Goal: Task Accomplishment & Management: Manage account settings

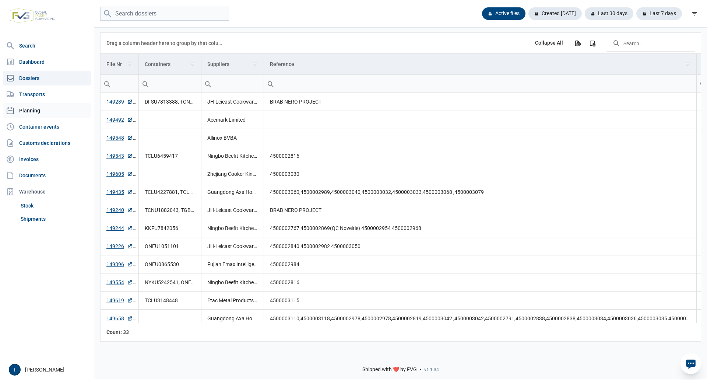
click at [27, 111] on link "Planning" at bounding box center [47, 110] width 88 height 15
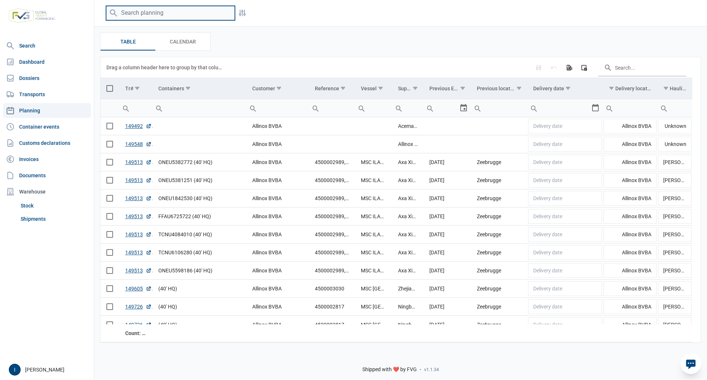
click at [153, 15] on input "search" at bounding box center [170, 13] width 129 height 14
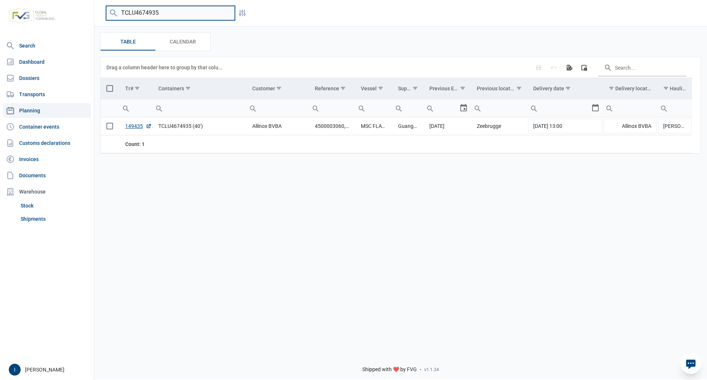
type input "TCLU4674935"
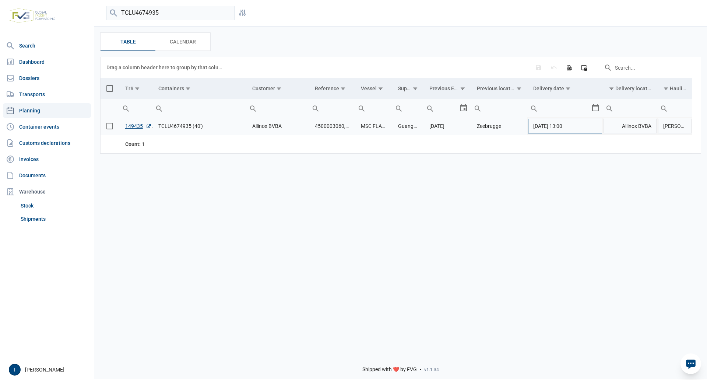
click at [594, 128] on td "[DATE] 13:00" at bounding box center [565, 126] width 76 height 18
click at [594, 128] on div "Select" at bounding box center [598, 126] width 9 height 18
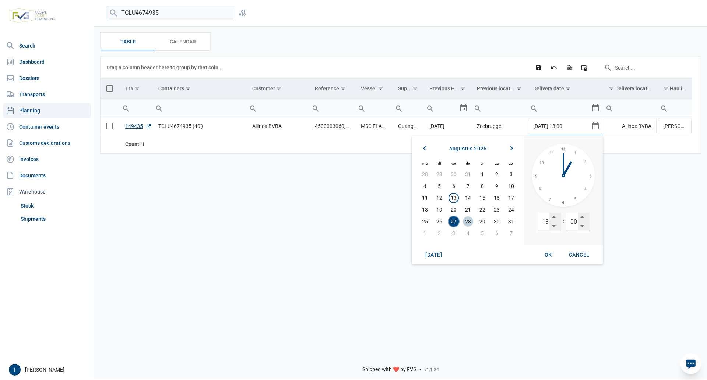
click at [466, 221] on span "28" at bounding box center [468, 221] width 10 height 10
click at [545, 222] on input "13" at bounding box center [544, 222] width 12 height 18
type input "07"
click at [552, 253] on div "OK" at bounding box center [549, 254] width 24 height 13
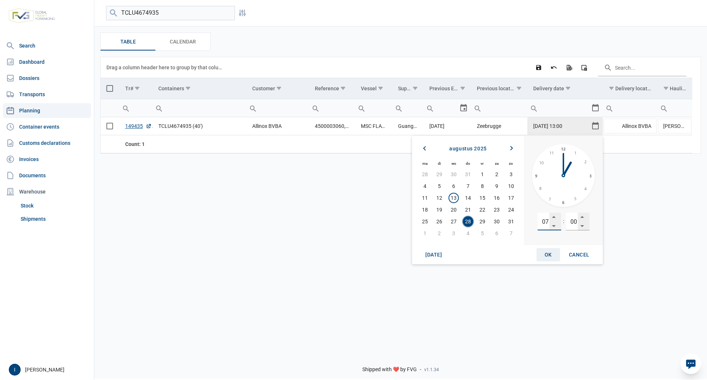
type input "[DATE] 07:00"
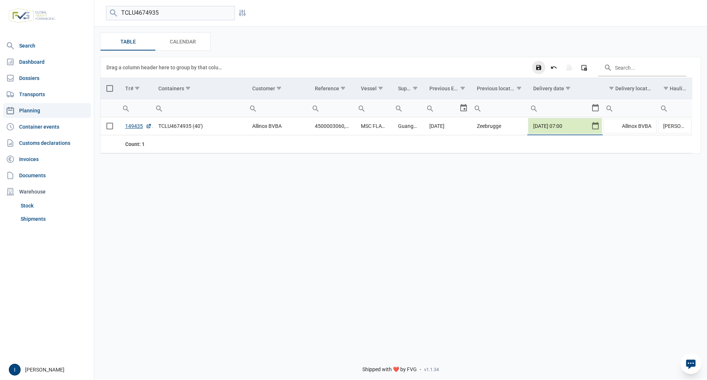
click at [539, 69] on icon "Save changes" at bounding box center [539, 67] width 7 height 7
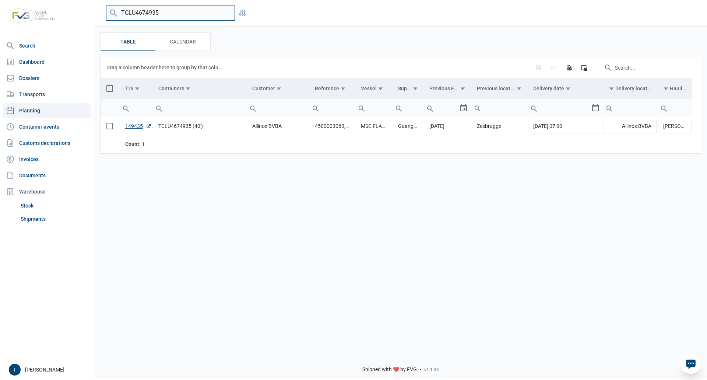
drag, startPoint x: 169, startPoint y: 15, endPoint x: 115, endPoint y: 17, distance: 54.2
click at [115, 17] on div "TCLU4674935" at bounding box center [170, 13] width 129 height 14
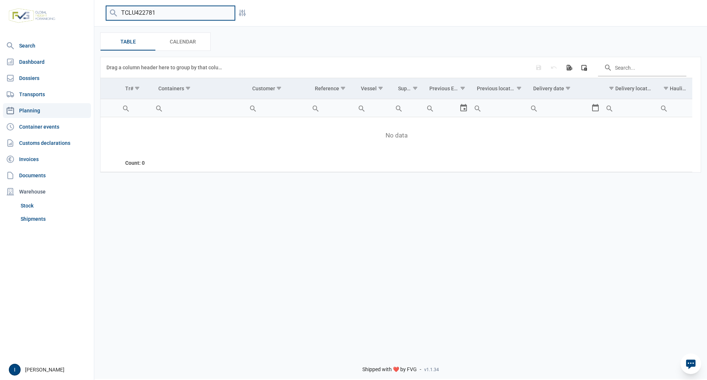
drag, startPoint x: 162, startPoint y: 14, endPoint x: 122, endPoint y: 11, distance: 40.6
click at [122, 11] on input "TCLU422781" at bounding box center [170, 13] width 129 height 14
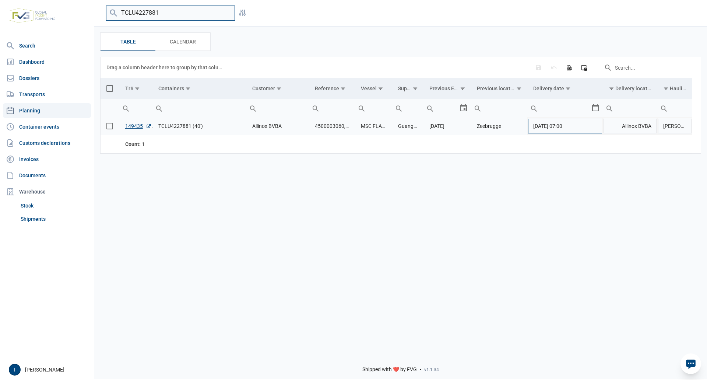
type input "TCLU4227881"
click at [597, 131] on td "[DATE] 07:00" at bounding box center [565, 126] width 76 height 18
click at [596, 126] on div "Select" at bounding box center [598, 126] width 9 height 18
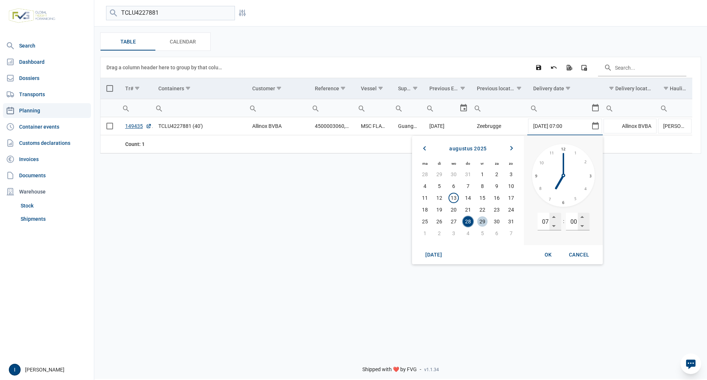
click at [483, 222] on span "29" at bounding box center [482, 221] width 10 height 10
click at [549, 252] on span "OK" at bounding box center [548, 255] width 7 height 6
type input "[DATE] 07:00"
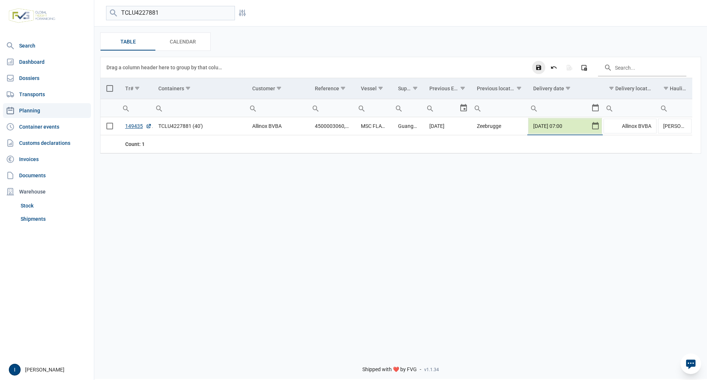
click at [539, 68] on icon "Save changes" at bounding box center [539, 67] width 7 height 7
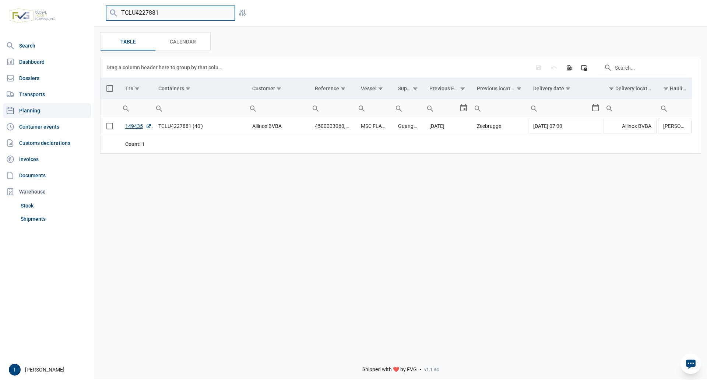
drag, startPoint x: 153, startPoint y: 12, endPoint x: 113, endPoint y: 14, distance: 39.8
click at [113, 14] on div "TCLU4227881" at bounding box center [170, 13] width 129 height 14
type input "t"
drag, startPoint x: 132, startPoint y: 10, endPoint x: 106, endPoint y: 10, distance: 25.8
click at [106, 10] on input "TCLU4674935" at bounding box center [170, 13] width 129 height 14
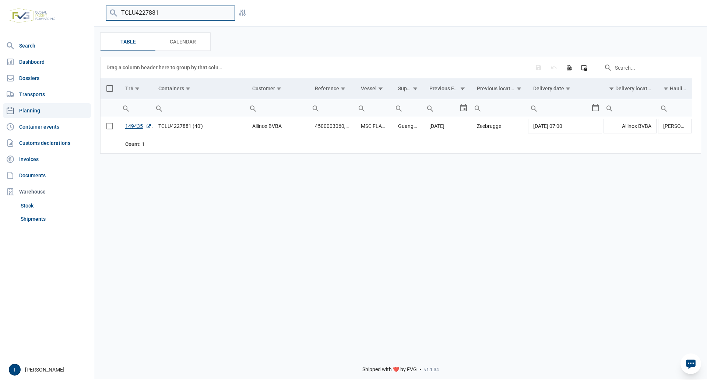
drag, startPoint x: 170, startPoint y: 11, endPoint x: 111, endPoint y: 15, distance: 59.4
click at [111, 15] on div "TCLU4227881" at bounding box center [170, 13] width 129 height 14
type input "TCNU1882043"
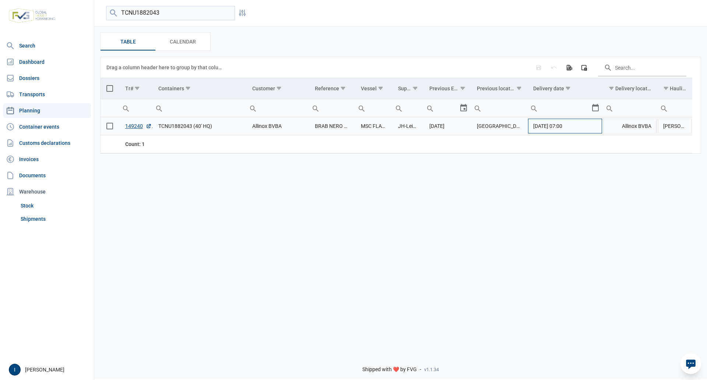
click at [593, 127] on td "[DATE] 07:00" at bounding box center [565, 126] width 76 height 18
click at [596, 127] on div "Select" at bounding box center [598, 126] width 9 height 18
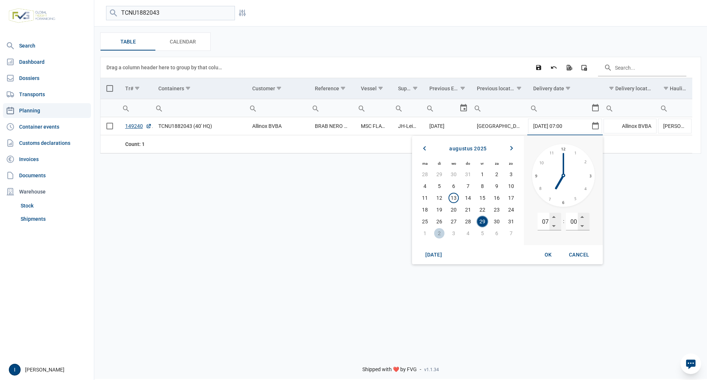
click at [441, 235] on span "2" at bounding box center [439, 233] width 10 height 10
click at [547, 253] on span "OK" at bounding box center [548, 255] width 7 height 6
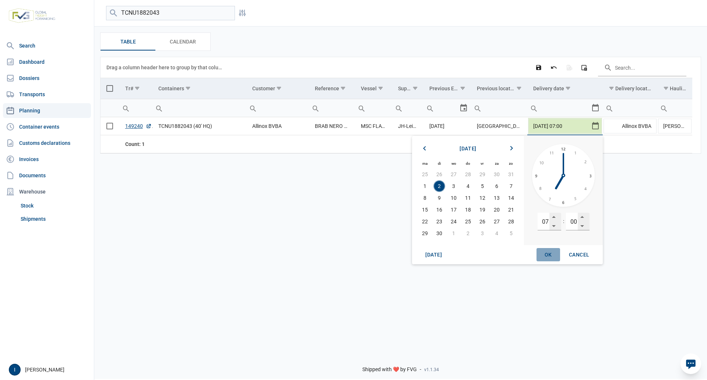
type input "[DATE] 07:00"
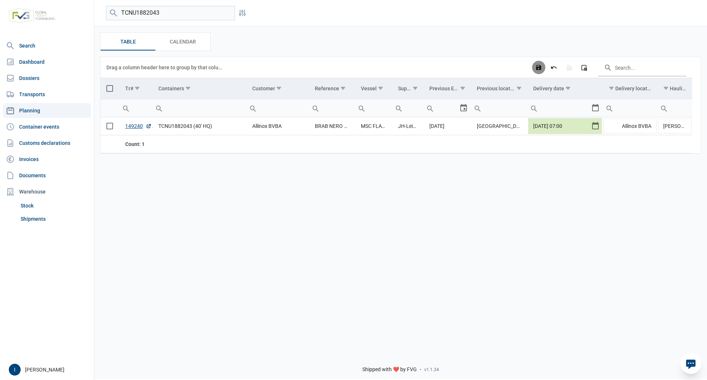
click at [540, 73] on div "Save changes" at bounding box center [538, 67] width 13 height 13
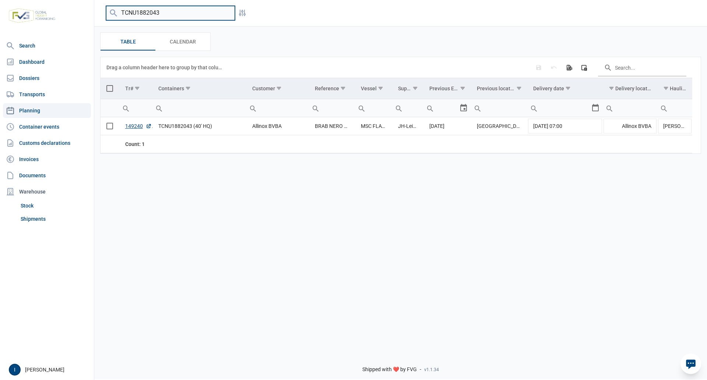
drag, startPoint x: 166, startPoint y: 12, endPoint x: 122, endPoint y: 10, distance: 44.2
click at [122, 10] on input "TCNU1882043" at bounding box center [170, 13] width 129 height 14
type input "TGBU5417097"
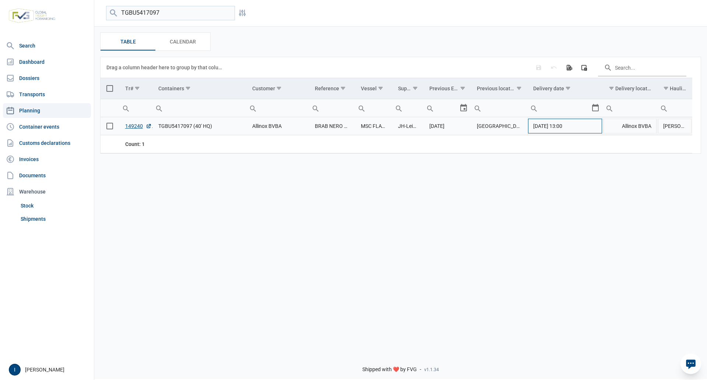
click at [596, 129] on td "[DATE] 13:00" at bounding box center [565, 126] width 76 height 18
click at [596, 128] on div "Select" at bounding box center [598, 126] width 9 height 18
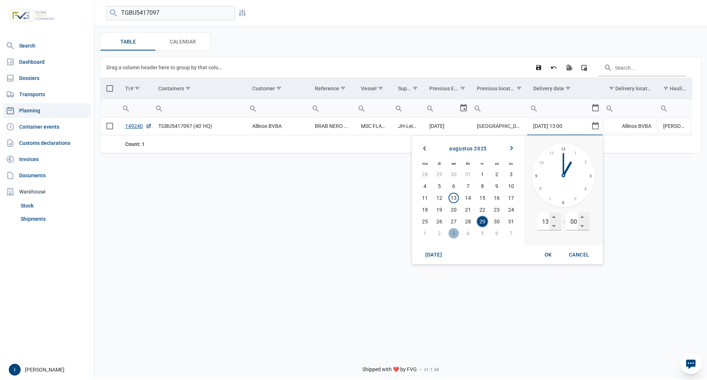
click at [455, 233] on span "3" at bounding box center [454, 233] width 10 height 10
click at [545, 220] on input "13" at bounding box center [544, 222] width 12 height 18
type input "07"
type input "00"
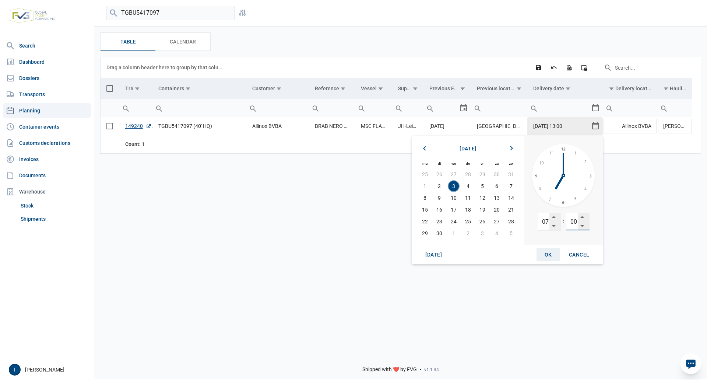
click at [548, 253] on span "OK" at bounding box center [548, 255] width 7 height 6
type input "[DATE] 07:00"
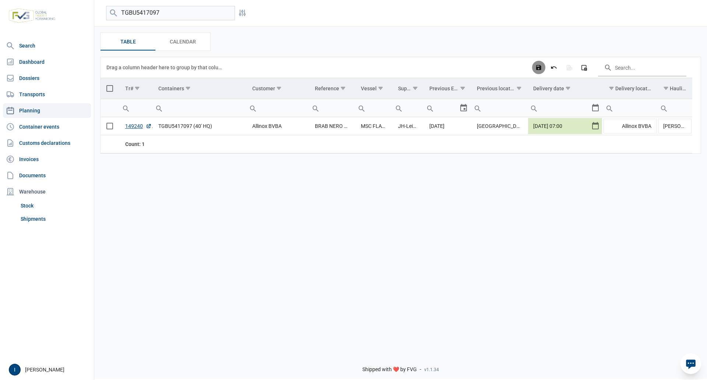
click at [539, 68] on icon "Save changes" at bounding box center [539, 67] width 7 height 7
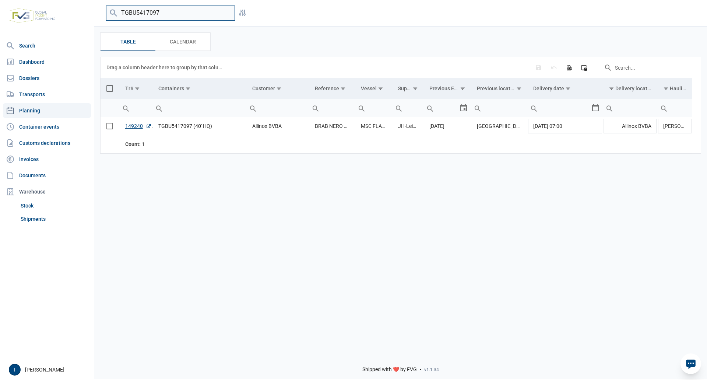
drag, startPoint x: 172, startPoint y: 13, endPoint x: 107, endPoint y: 10, distance: 65.3
click at [107, 10] on input "TGBU5417097" at bounding box center [170, 13] width 129 height 14
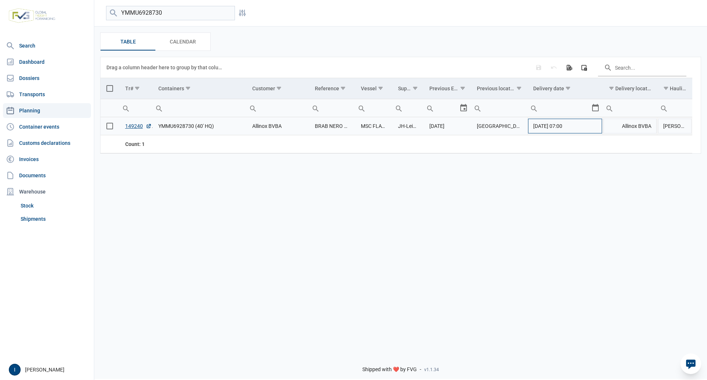
click at [599, 129] on td "[DATE] 07:00" at bounding box center [565, 126] width 76 height 18
click at [599, 129] on div "Select" at bounding box center [598, 126] width 9 height 18
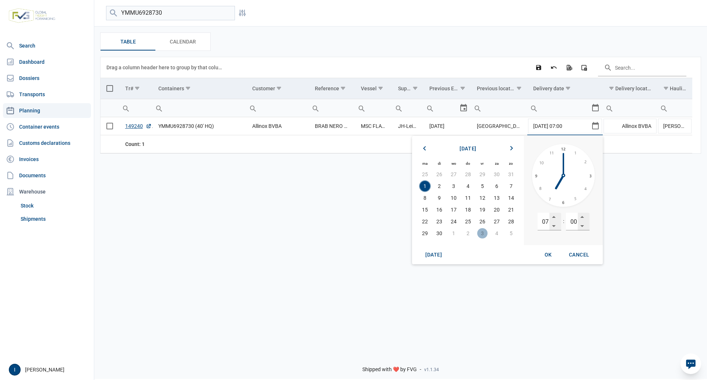
click at [483, 234] on span "3" at bounding box center [482, 233] width 10 height 10
click at [425, 148] on icon "Previous month" at bounding box center [424, 148] width 9 height 9
click at [469, 185] on span "4" at bounding box center [468, 186] width 10 height 10
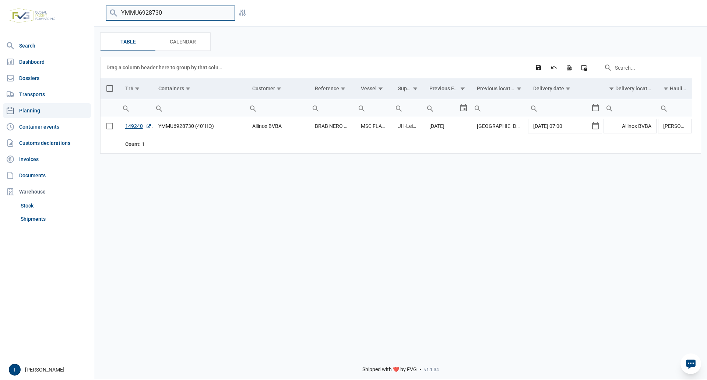
drag, startPoint x: 162, startPoint y: 11, endPoint x: 116, endPoint y: 11, distance: 46.4
click at [116, 10] on div "YMMU6928730" at bounding box center [170, 13] width 129 height 14
drag, startPoint x: 168, startPoint y: 12, endPoint x: 122, endPoint y: 11, distance: 46.4
click at [122, 11] on input "TCNU1882043" at bounding box center [170, 13] width 129 height 14
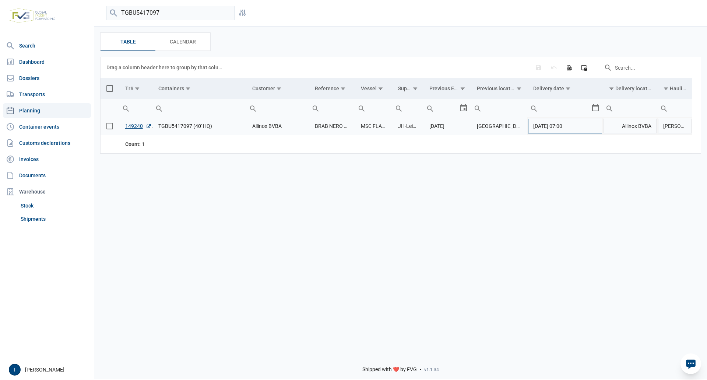
click at [589, 129] on td "[DATE] 07:00" at bounding box center [565, 126] width 76 height 18
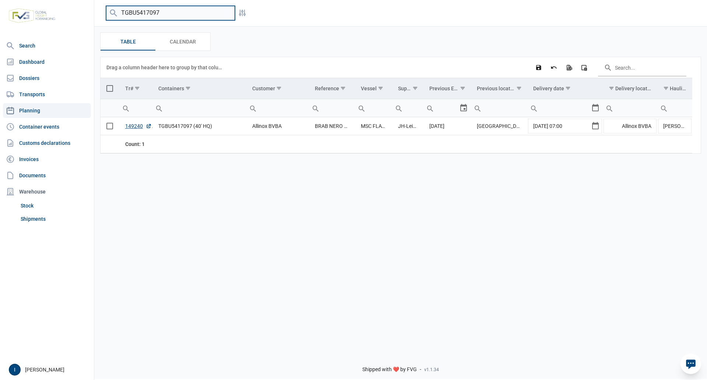
drag, startPoint x: 161, startPoint y: 13, endPoint x: 115, endPoint y: 15, distance: 46.1
click at [115, 15] on div "TGBU5417097" at bounding box center [170, 13] width 129 height 14
type input "YMMU6928730"
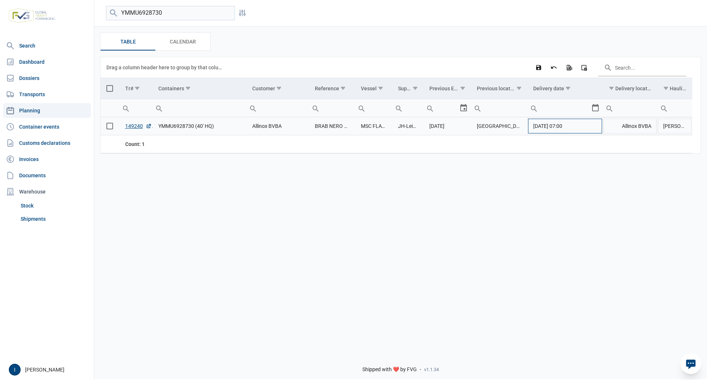
click at [593, 129] on td "[DATE] 07:00" at bounding box center [565, 126] width 76 height 18
click at [596, 128] on div "Select" at bounding box center [598, 126] width 9 height 18
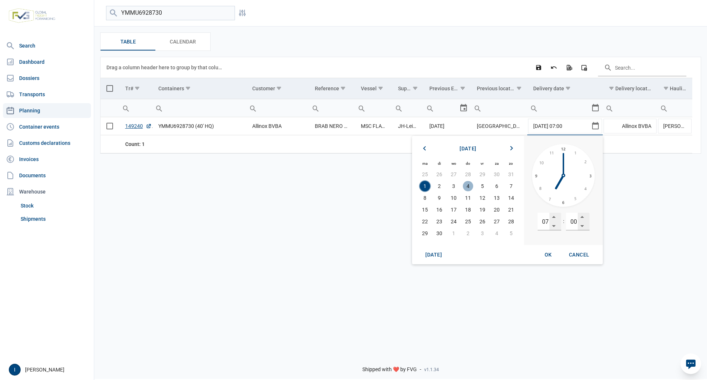
click at [469, 186] on span "4" at bounding box center [468, 186] width 10 height 10
click at [551, 255] on span "OK" at bounding box center [548, 255] width 7 height 6
type input "[DATE] 07:00"
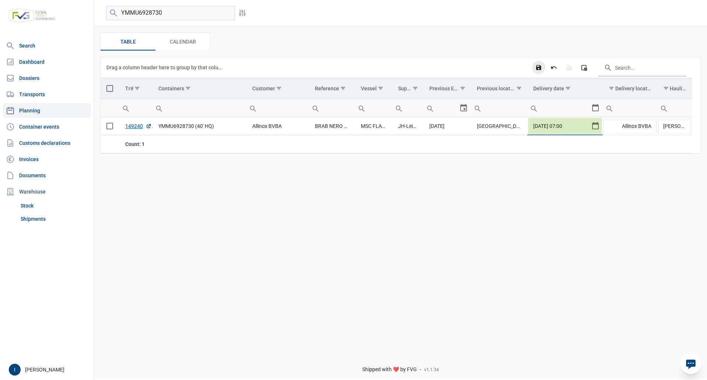
click at [538, 69] on icon "Save changes" at bounding box center [539, 67] width 7 height 7
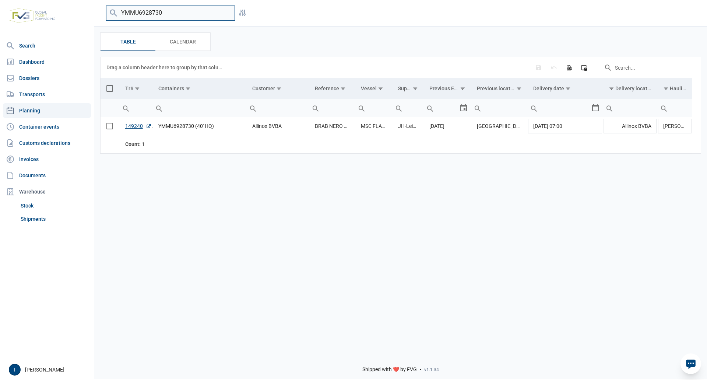
drag, startPoint x: 160, startPoint y: 11, endPoint x: 120, endPoint y: 11, distance: 39.8
click at [120, 11] on input "YMMU6928730" at bounding box center [170, 13] width 129 height 14
type input "TGBU5163686"
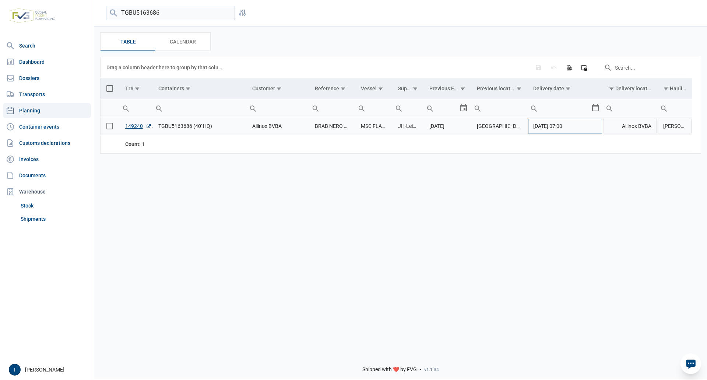
click at [595, 130] on td "[DATE] 07:00" at bounding box center [565, 126] width 76 height 18
click at [596, 127] on div "Select" at bounding box center [598, 126] width 9 height 18
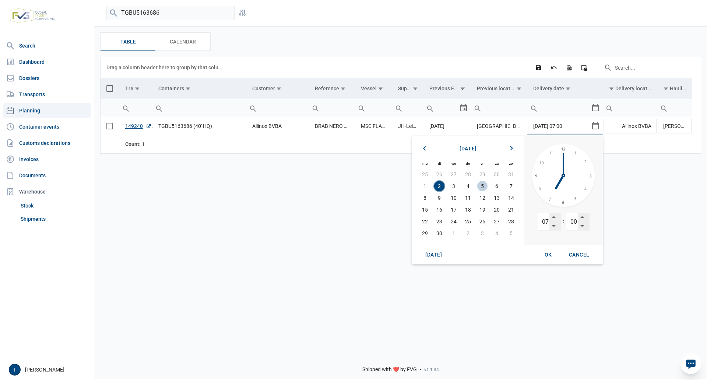
click at [484, 188] on span "5" at bounding box center [482, 186] width 10 height 10
click at [547, 252] on span "OK" at bounding box center [548, 255] width 7 height 6
type input "[DATE] 07:00"
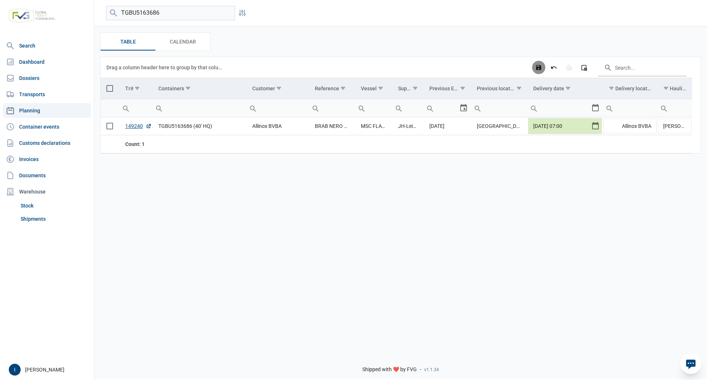
click at [539, 69] on icon "Save changes" at bounding box center [539, 67] width 7 height 7
